Goal: Check status: Check status

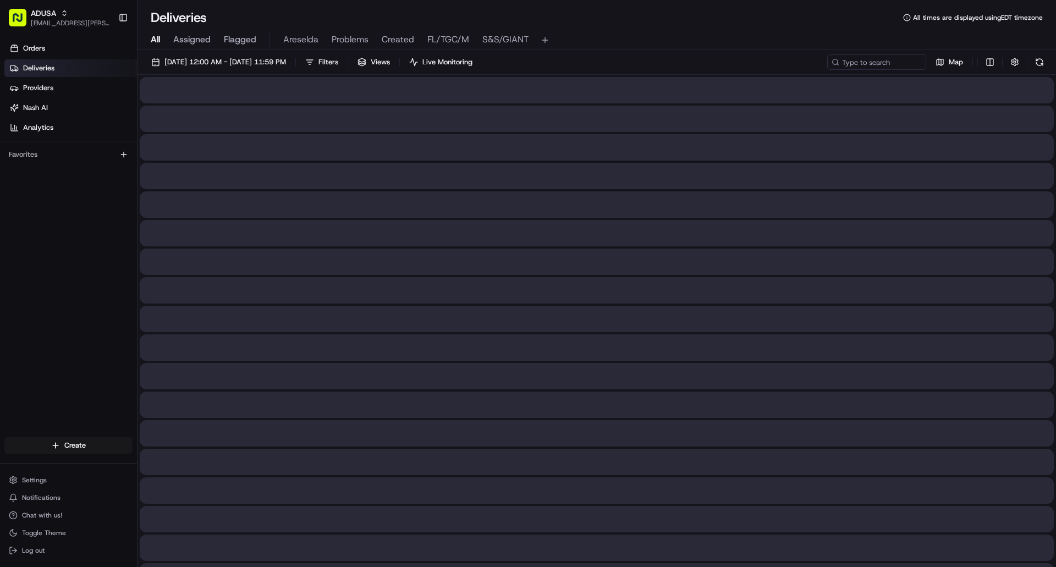
click at [153, 40] on span "All" at bounding box center [155, 39] width 9 height 13
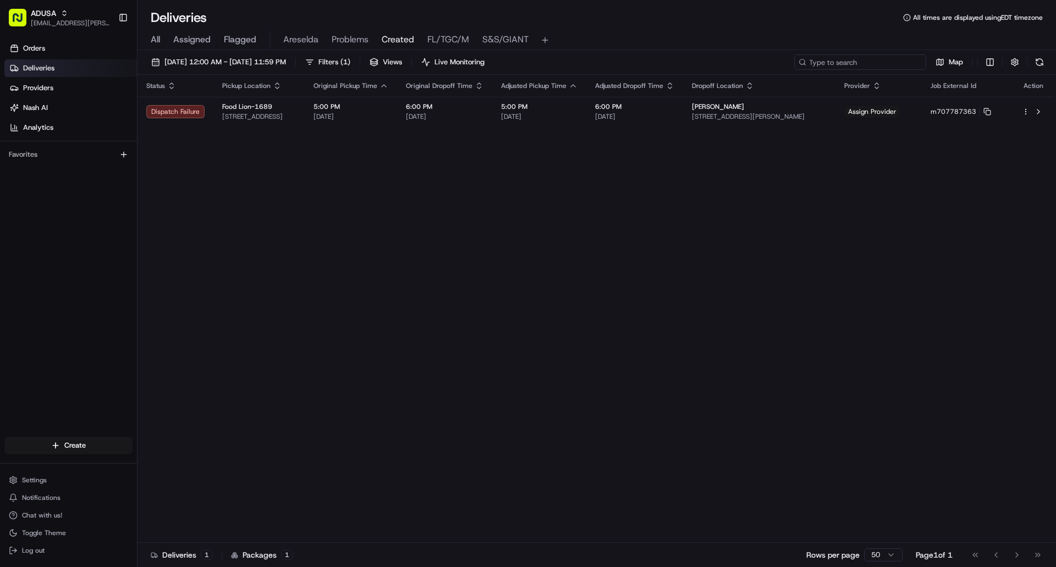
paste input "m702049449"
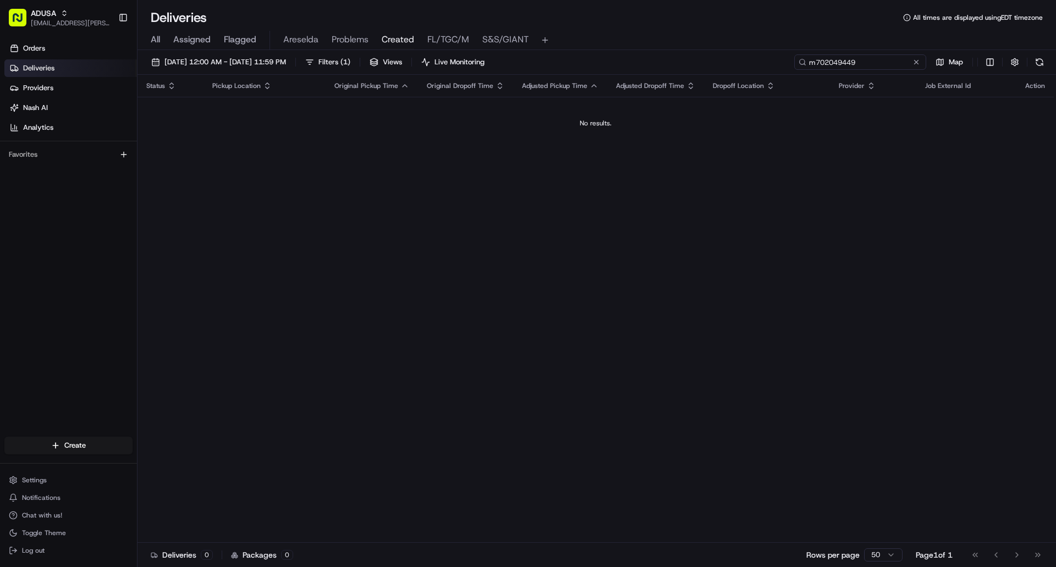
type input "m702049449"
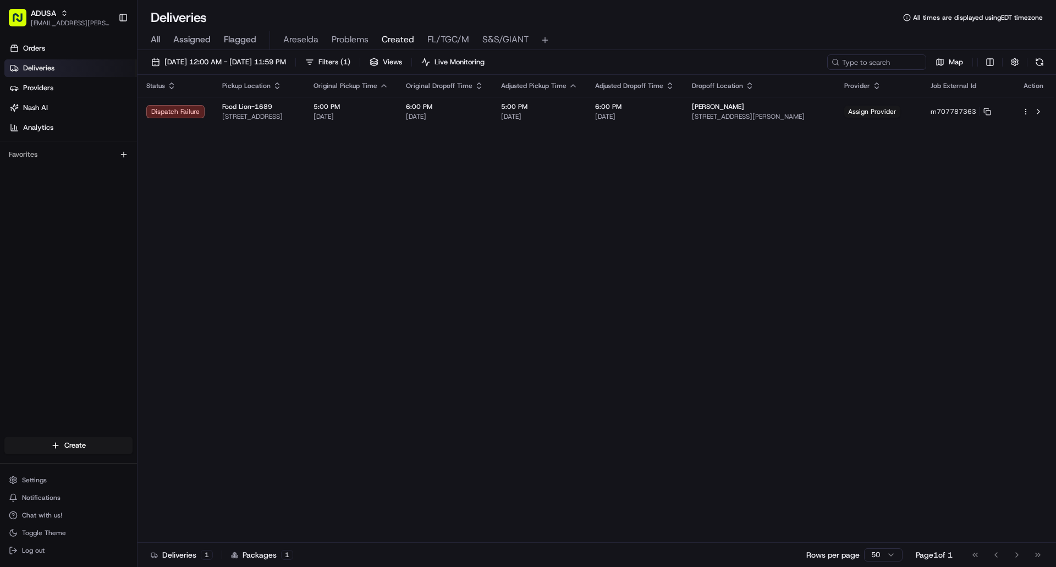
click at [160, 40] on span "All" at bounding box center [155, 39] width 9 height 13
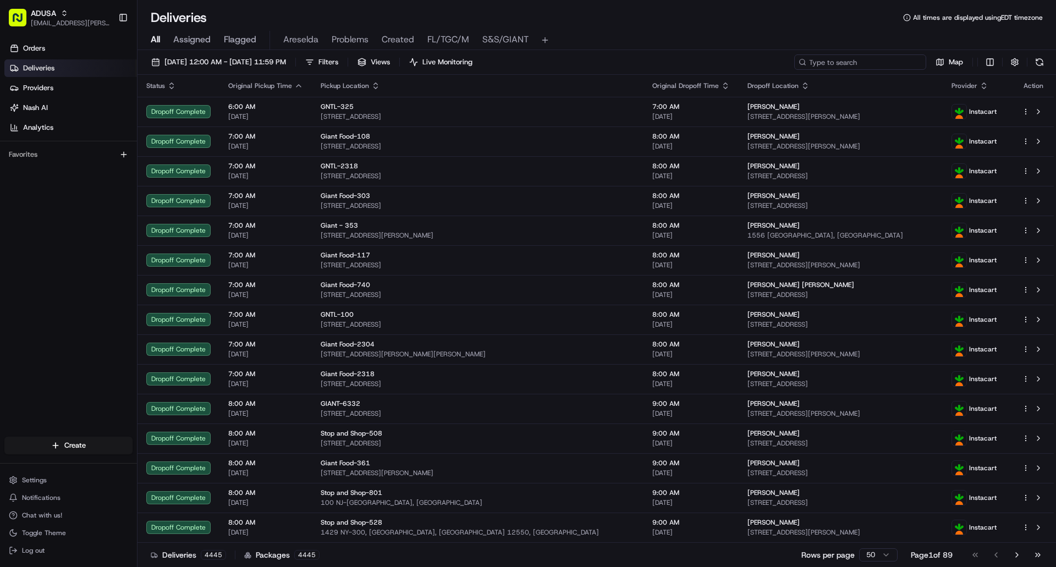
paste input "m702049449"
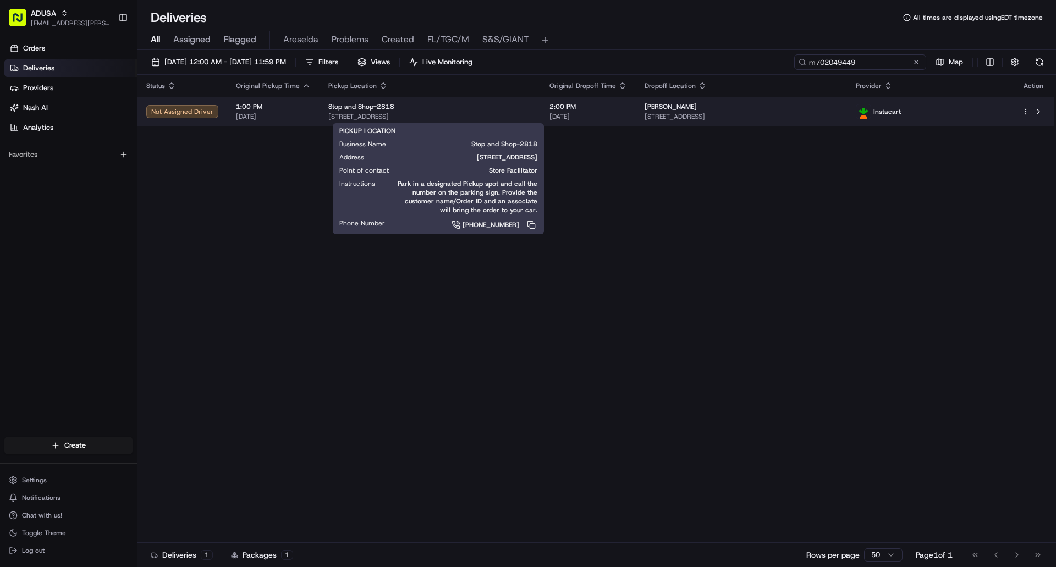
type input "m702049449"
click at [484, 114] on span "[STREET_ADDRESS]" at bounding box center [429, 116] width 203 height 9
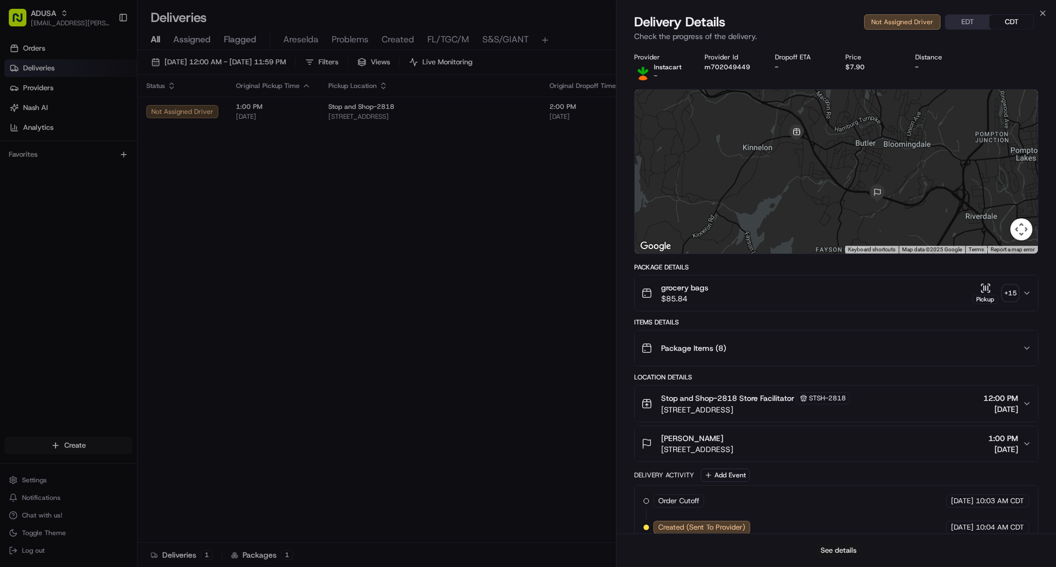
click at [845, 551] on button "See details" at bounding box center [839, 550] width 46 height 15
click at [1044, 13] on icon "button" at bounding box center [1042, 13] width 9 height 9
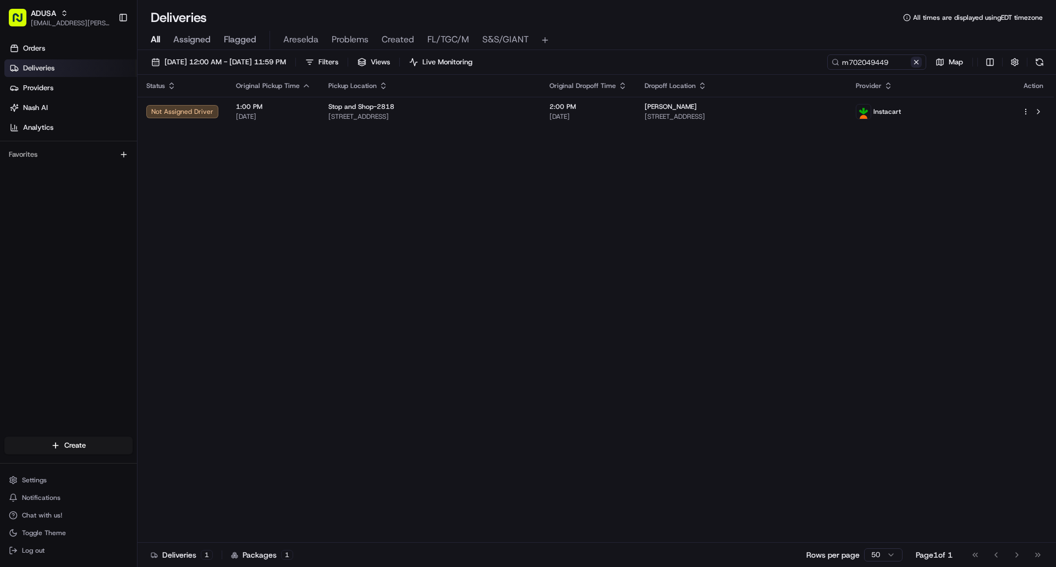
click at [915, 66] on button at bounding box center [916, 62] width 11 height 11
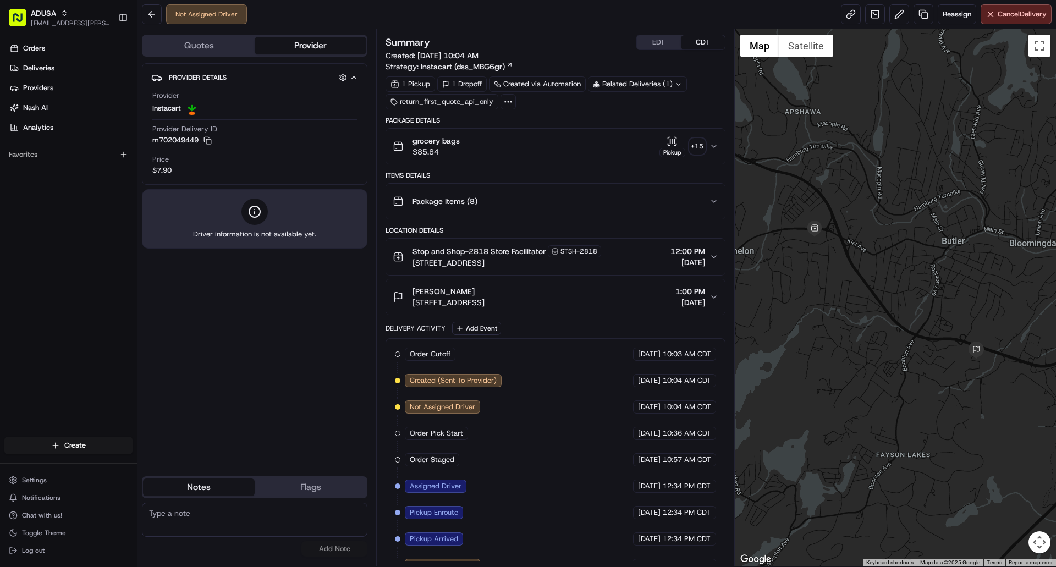
click at [657, 44] on button "EDT" at bounding box center [659, 42] width 44 height 14
click at [147, 12] on button at bounding box center [152, 14] width 20 height 20
